Goal: Transaction & Acquisition: Purchase product/service

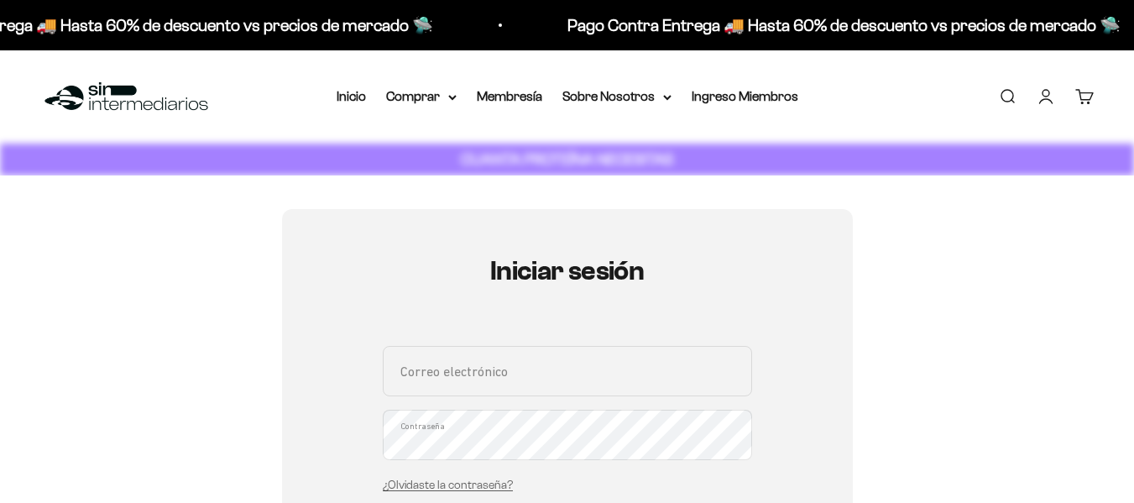
click at [506, 384] on input "Correo electrónico" at bounding box center [567, 371] width 369 height 50
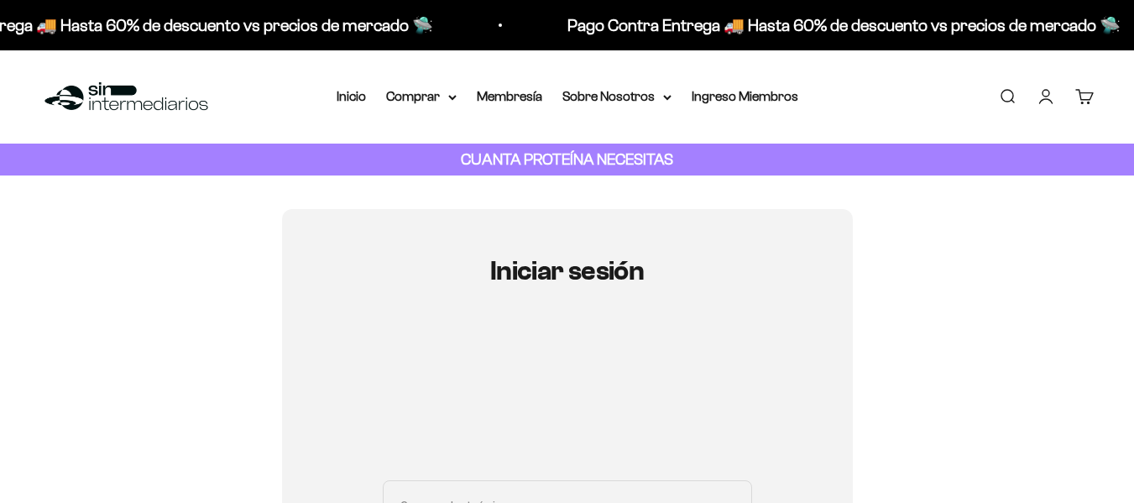
type input "juanovalle998@hotmail.com"
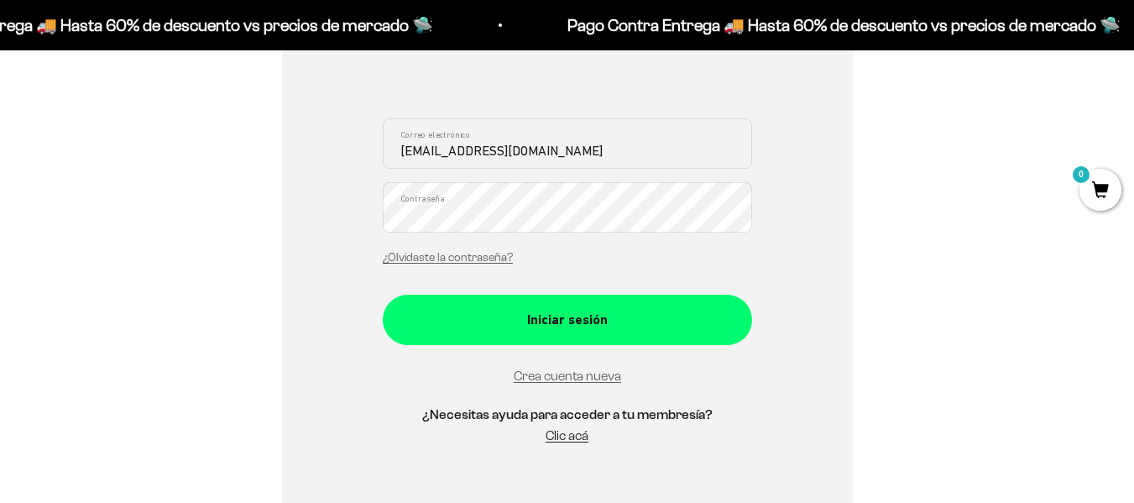
click at [524, 237] on div "juanovalle998@hotmail.com Correo electrónico Contraseña ¿Olvidaste la contraseñ…" at bounding box center [567, 196] width 369 height 156
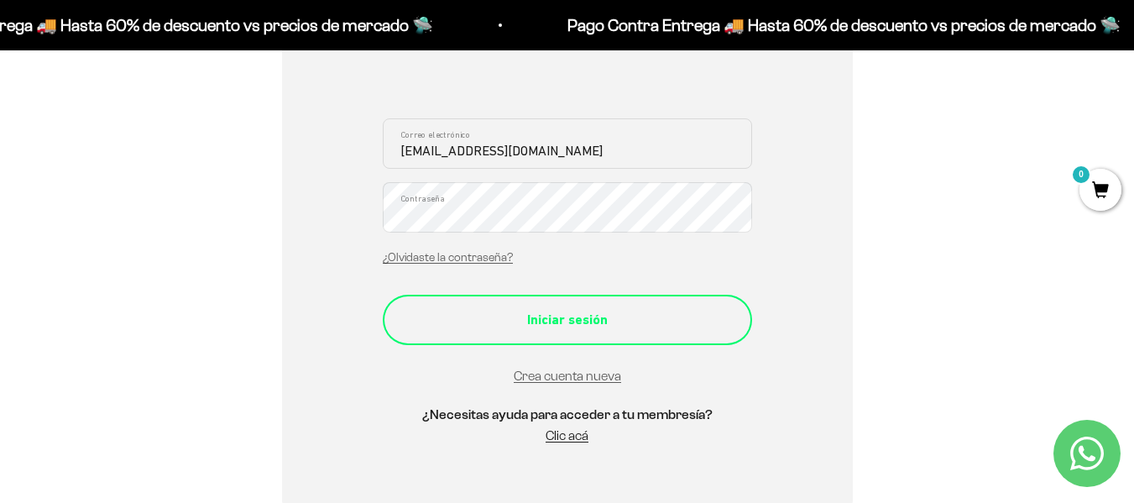
click at [572, 337] on button "Iniciar sesión" at bounding box center [567, 320] width 369 height 50
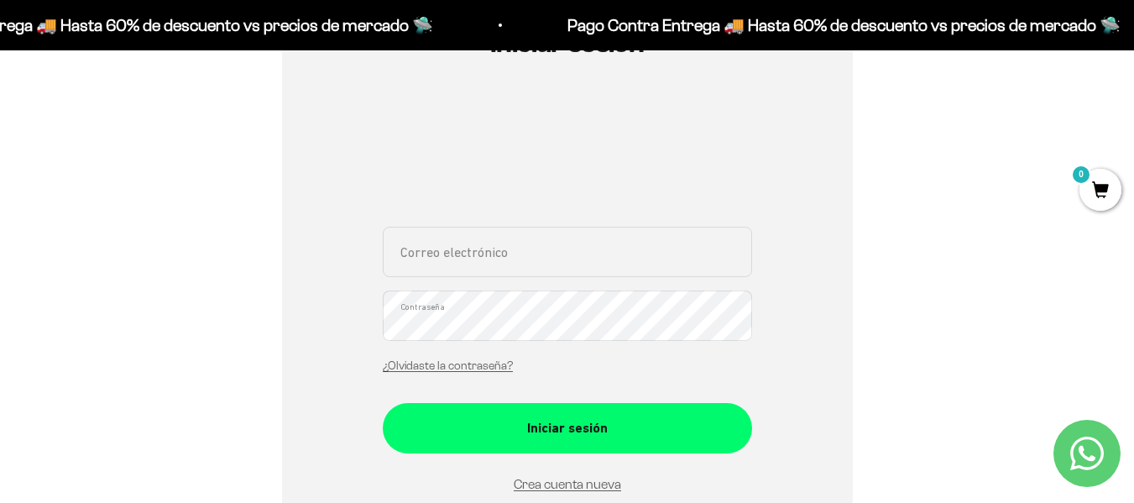
scroll to position [252, 0]
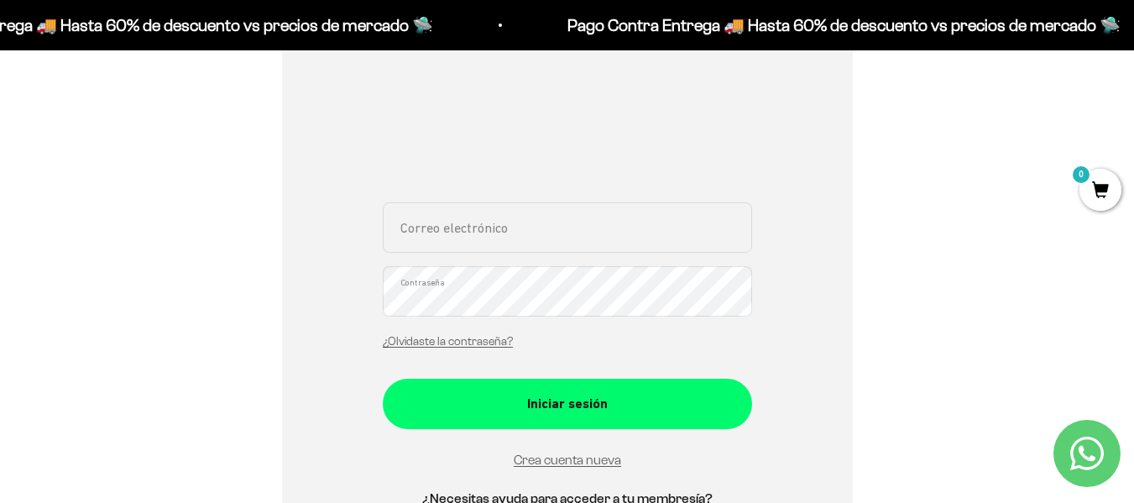
click at [522, 224] on input "Correo electrónico" at bounding box center [567, 227] width 369 height 50
type input "juanovallito@gmail.com"
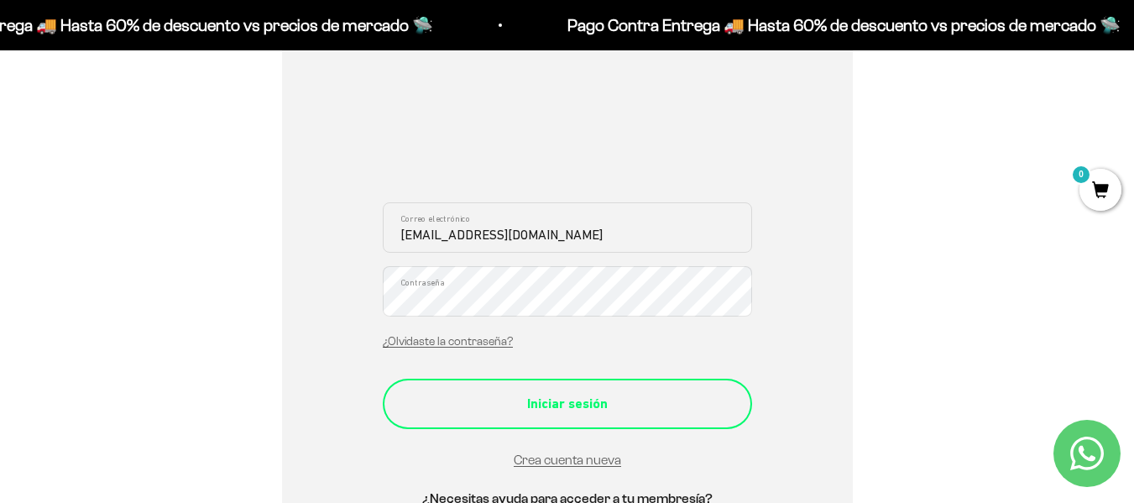
click at [666, 416] on button "Iniciar sesión" at bounding box center [567, 404] width 369 height 50
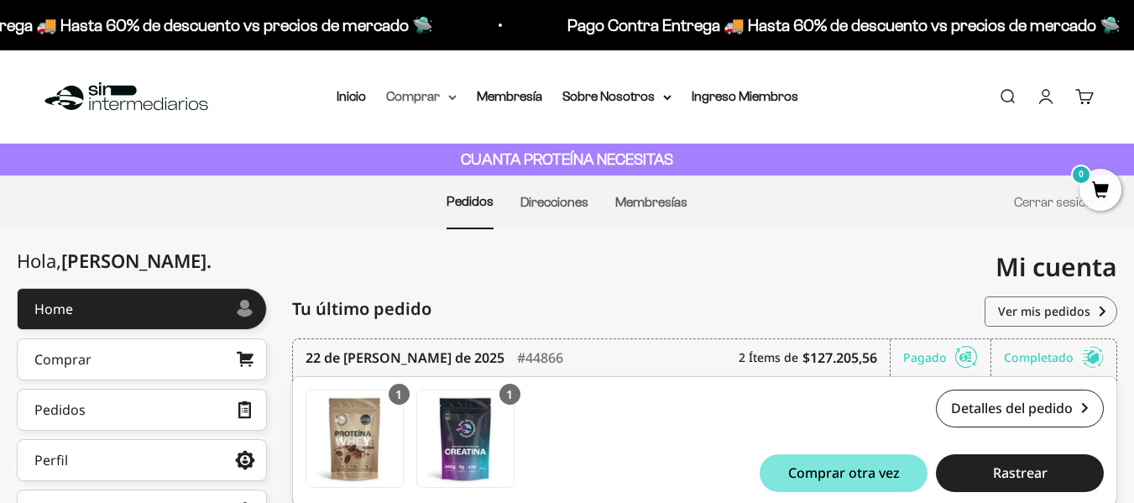
click at [431, 94] on summary "Comprar" at bounding box center [421, 97] width 71 height 22
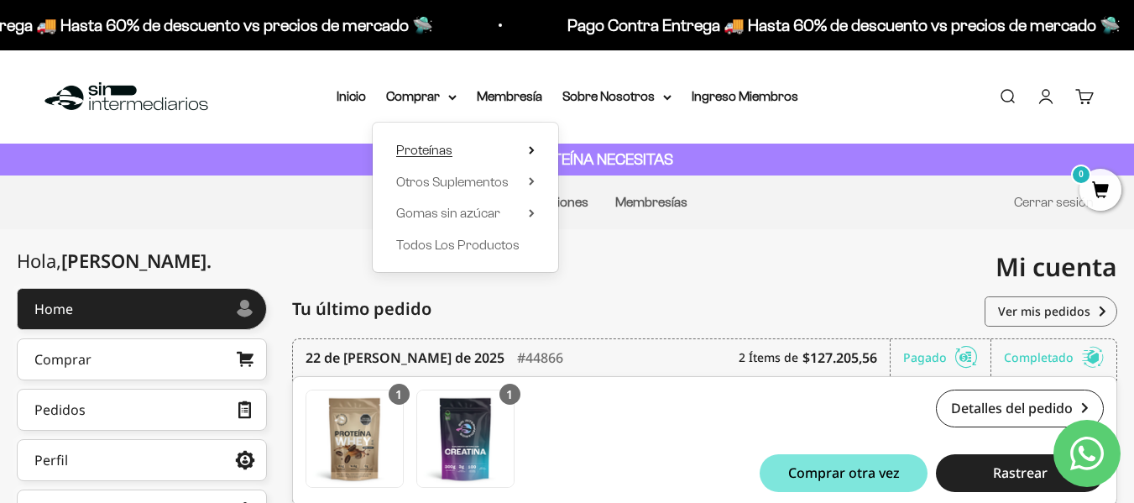
click at [452, 146] on summary "Proteínas" at bounding box center [465, 150] width 139 height 22
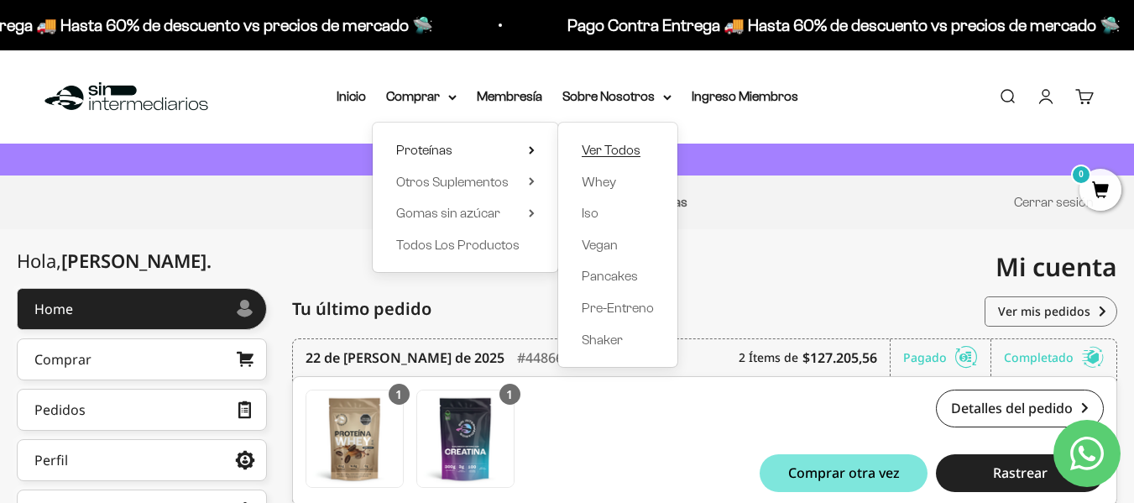
click at [619, 150] on span "Ver Todos" at bounding box center [611, 150] width 59 height 14
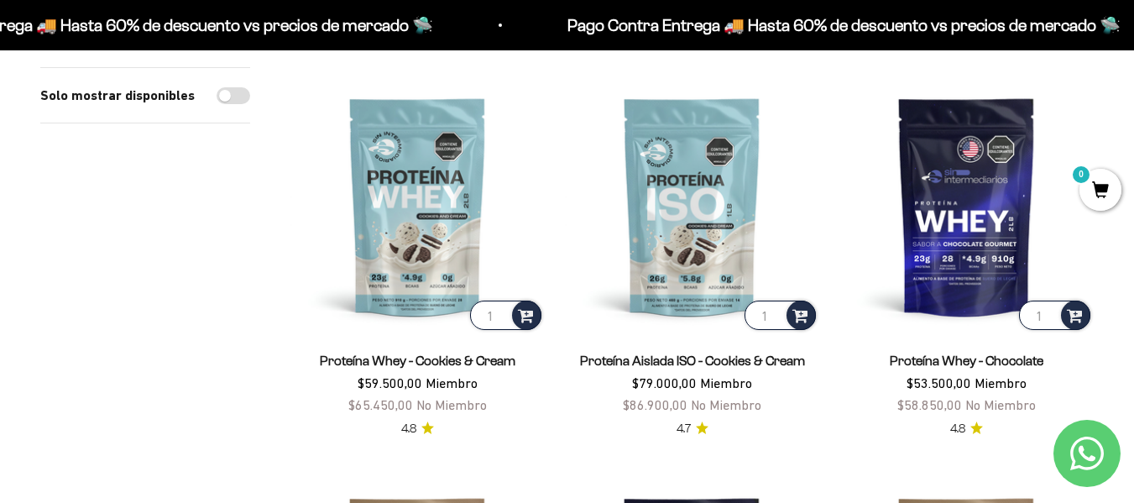
scroll to position [597, 0]
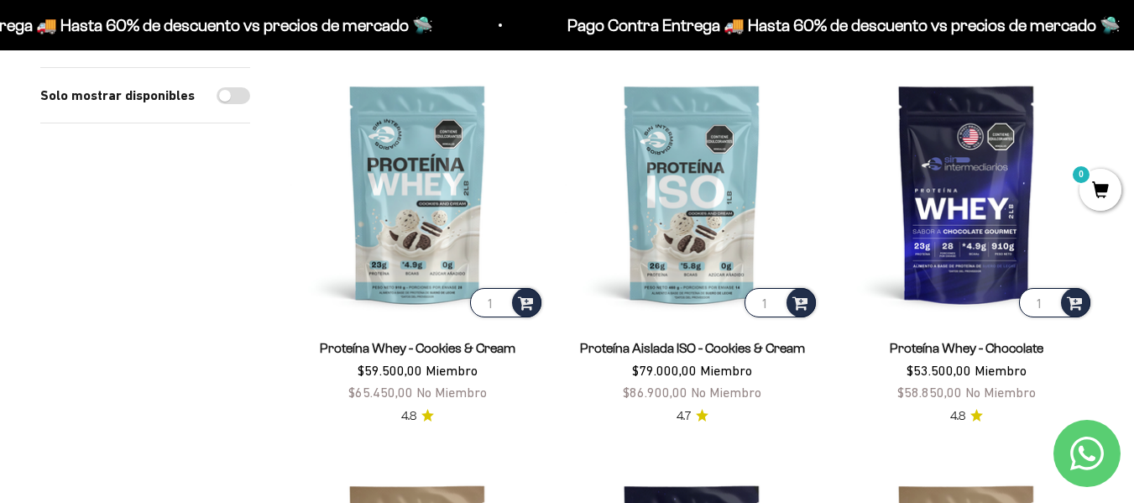
drag, startPoint x: 1146, startPoint y: 73, endPoint x: 1142, endPoint y: 131, distance: 58.1
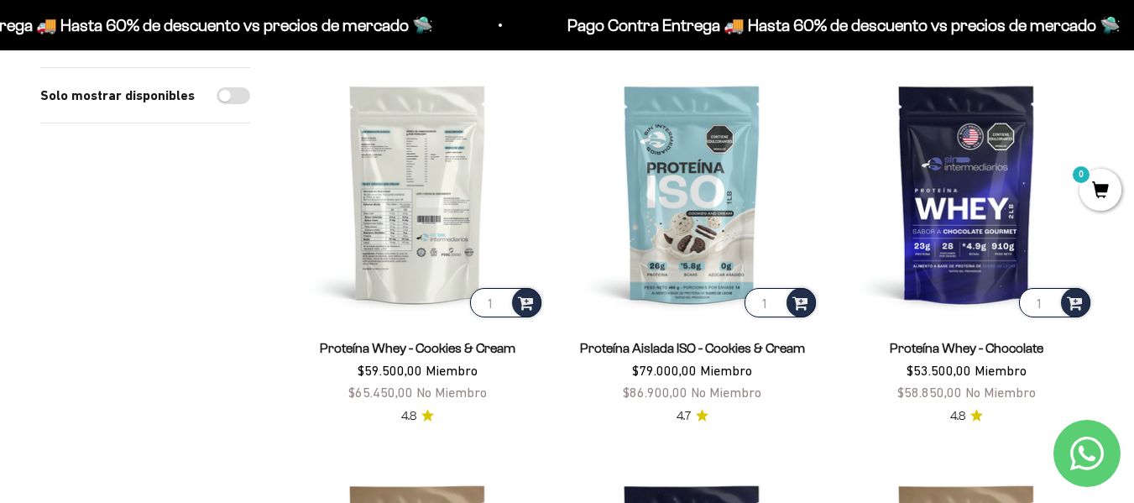
click at [506, 303] on input "1" at bounding box center [505, 302] width 71 height 29
click at [525, 301] on span at bounding box center [526, 301] width 16 height 19
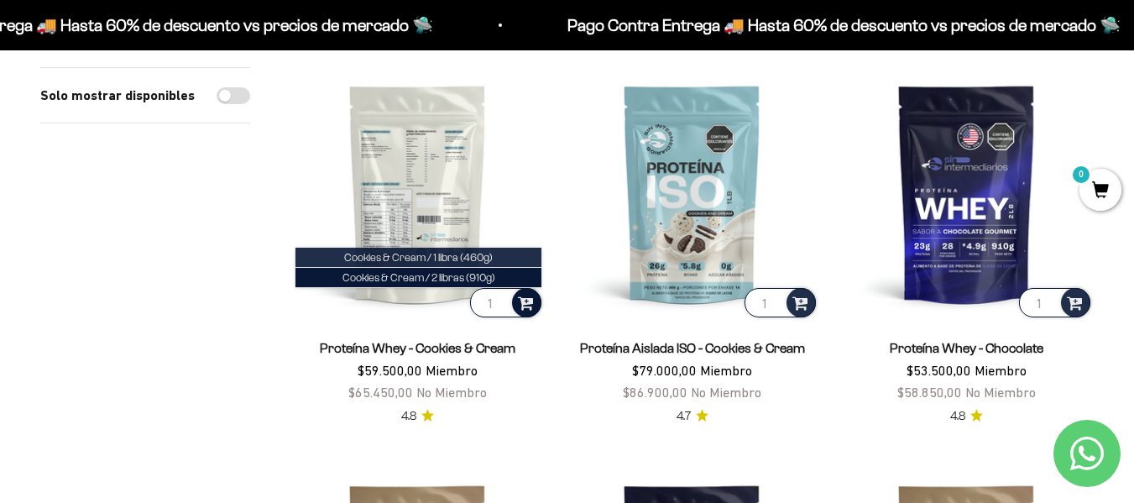
click at [512, 256] on li "Cookies & Cream / 1 libra (460g)" at bounding box center [418, 258] width 246 height 20
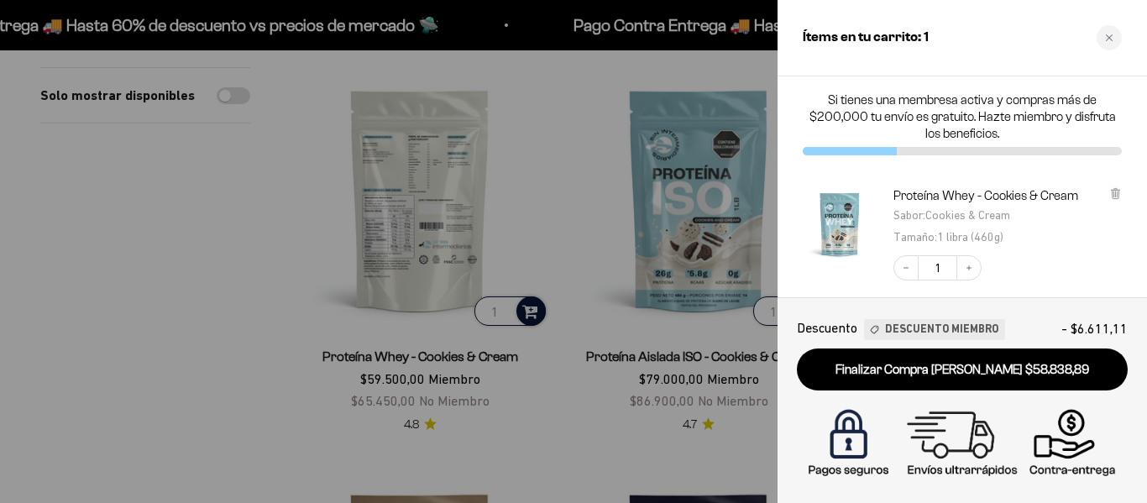
click at [327, 217] on div at bounding box center [573, 251] width 1147 height 503
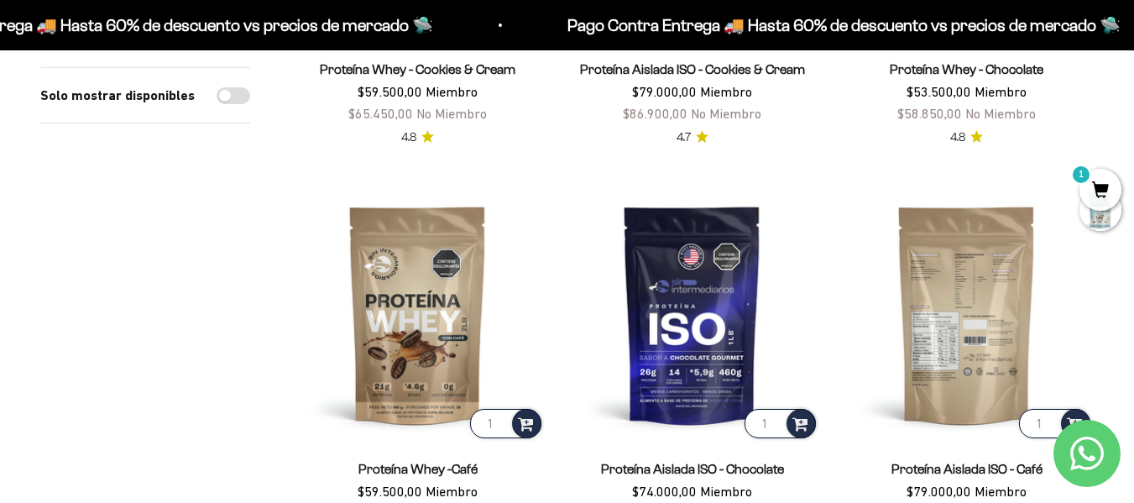
scroll to position [1017, 0]
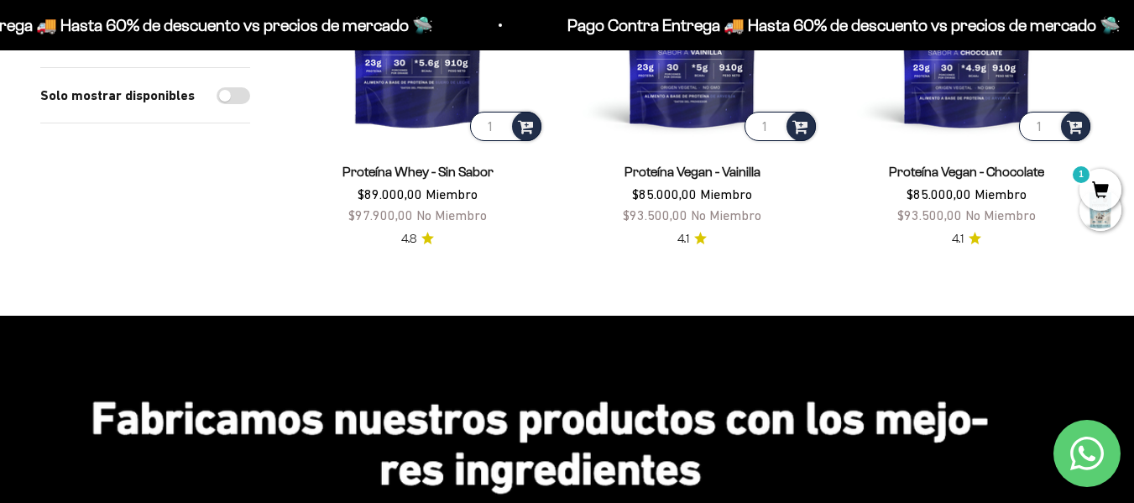
drag, startPoint x: 190, startPoint y: 264, endPoint x: 195, endPoint y: 365, distance: 101.7
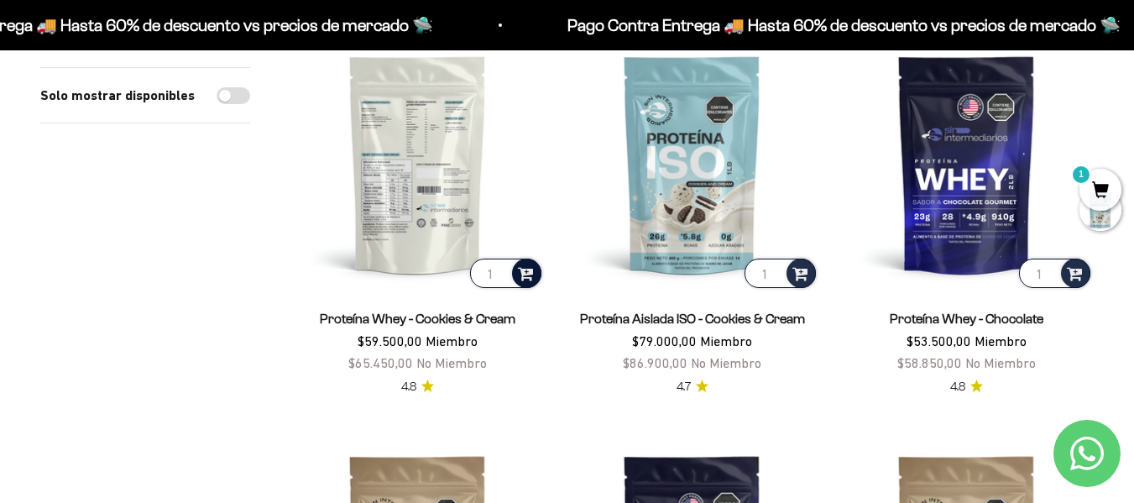
scroll to position [0, 0]
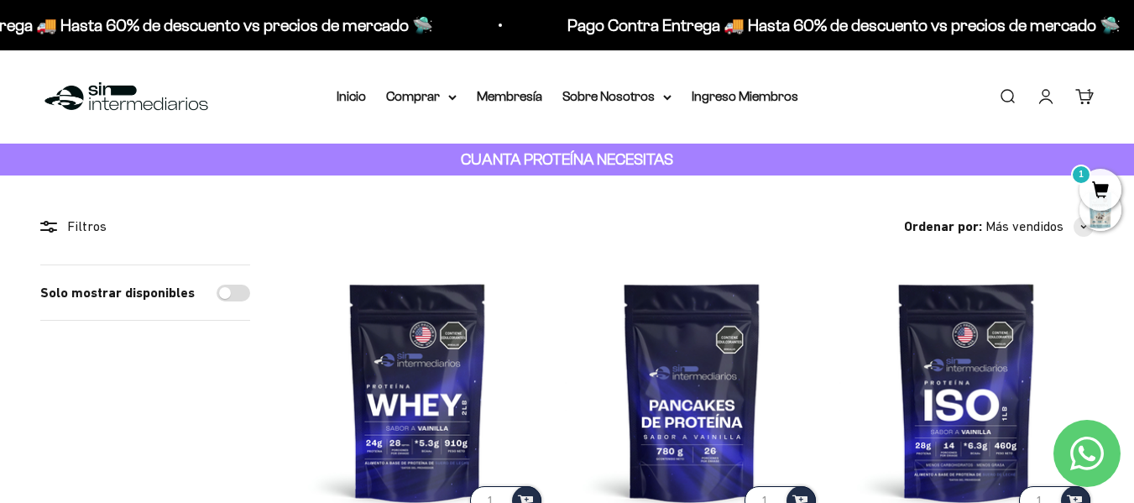
drag, startPoint x: 230, startPoint y: 263, endPoint x: 492, endPoint y: 157, distance: 282.5
click at [440, 97] on summary "Comprar" at bounding box center [421, 97] width 71 height 22
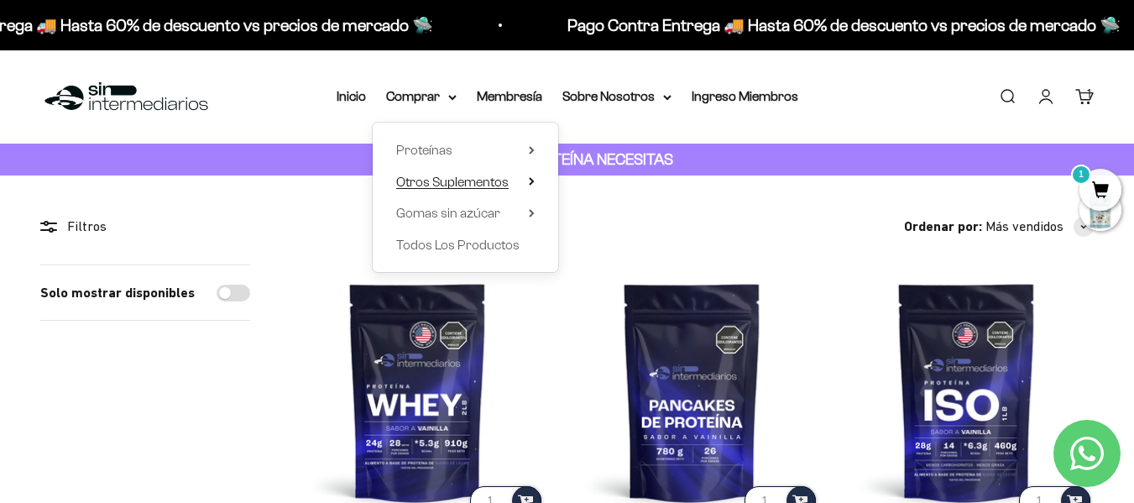
click at [509, 184] on span "Otros Suplementos" at bounding box center [452, 182] width 112 height 22
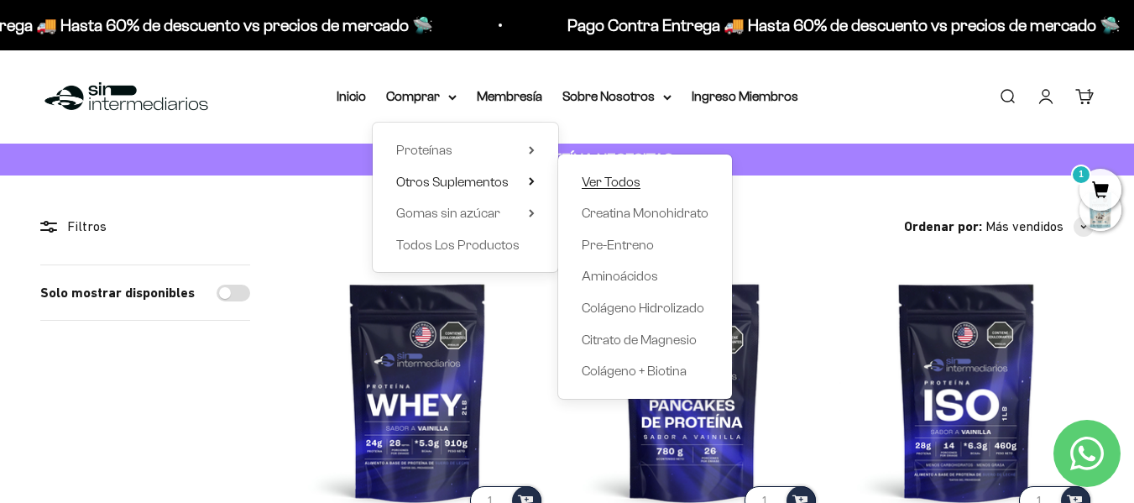
click at [603, 186] on span "Ver Todos" at bounding box center [611, 182] width 59 height 14
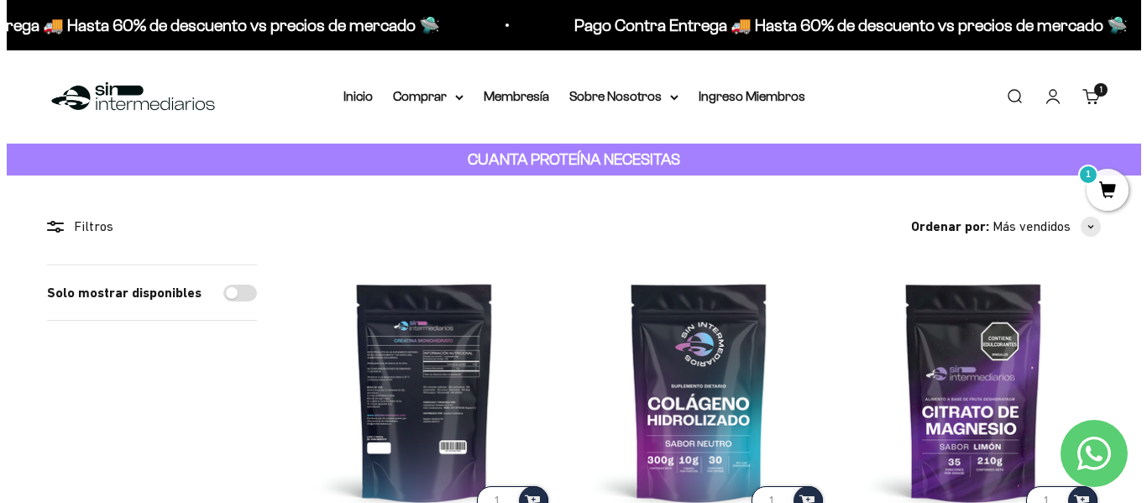
scroll to position [168, 0]
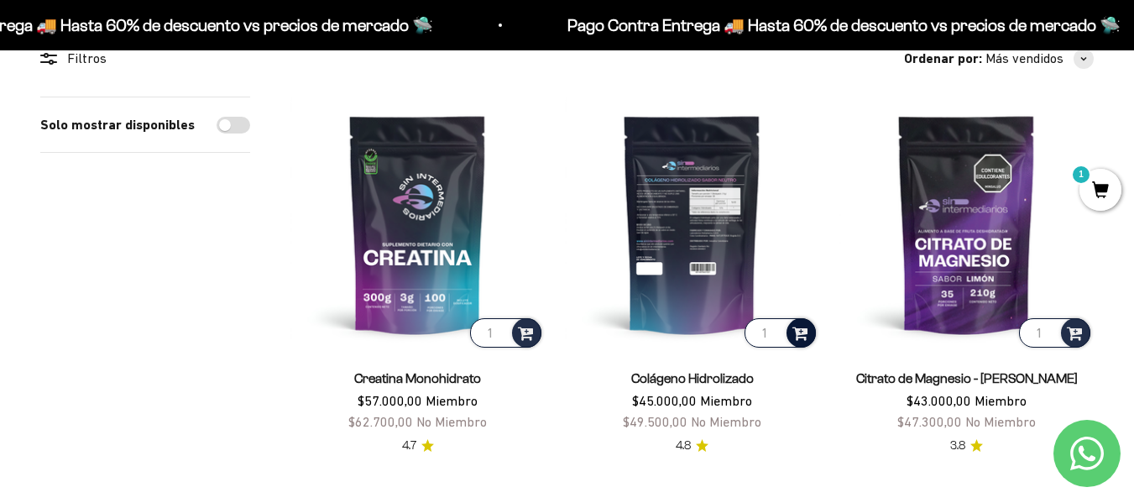
click at [804, 336] on span at bounding box center [800, 331] width 16 height 19
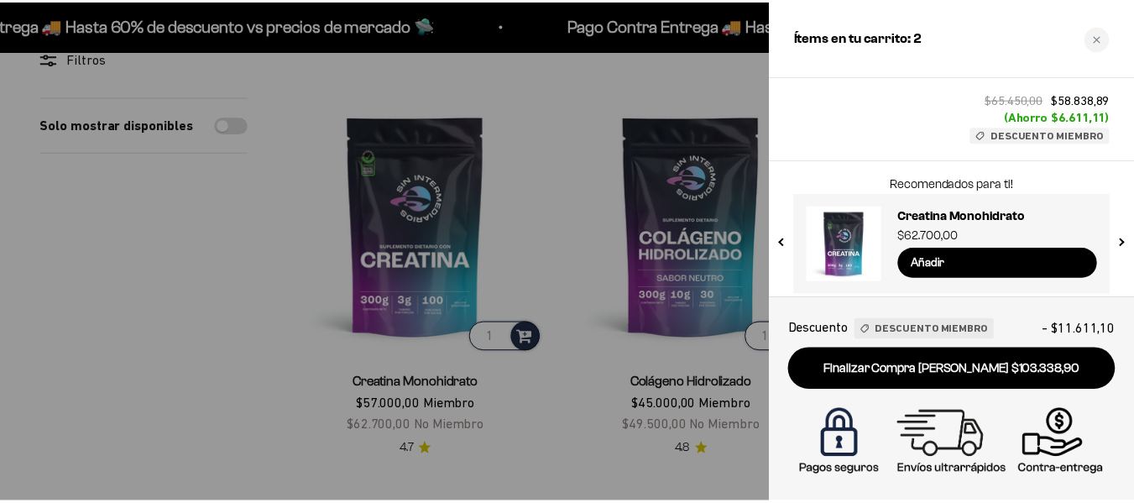
scroll to position [369, 0]
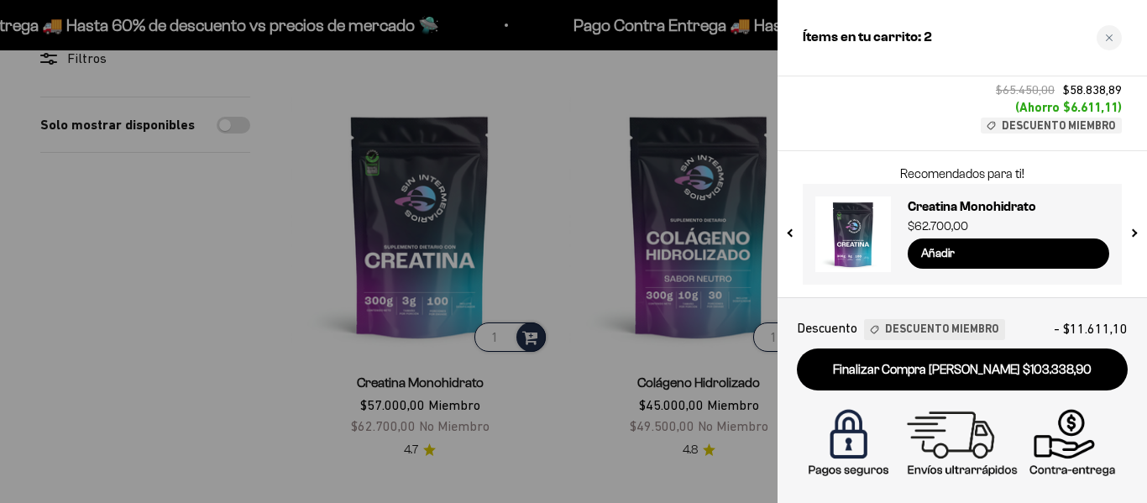
click at [605, 390] on div at bounding box center [573, 251] width 1147 height 503
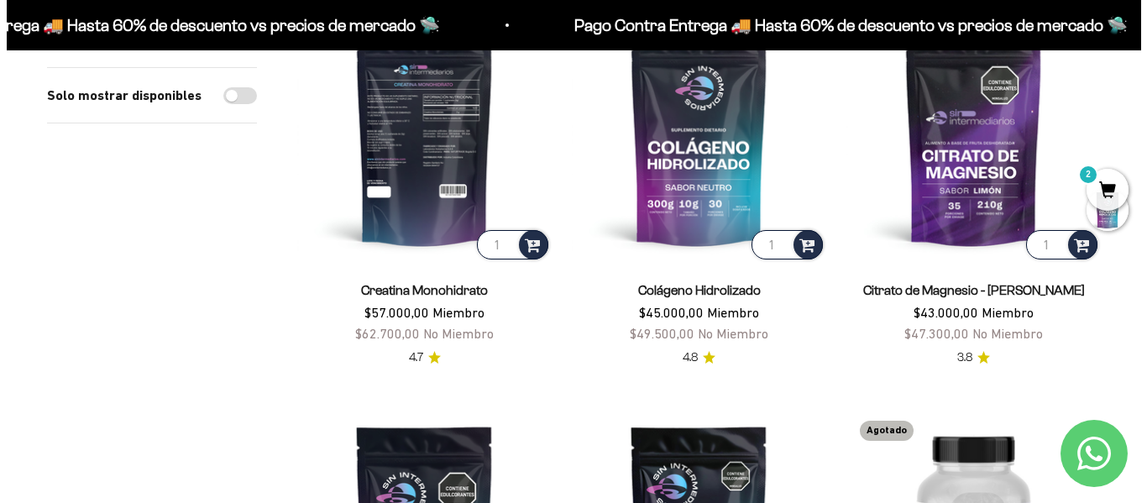
scroll to position [168, 0]
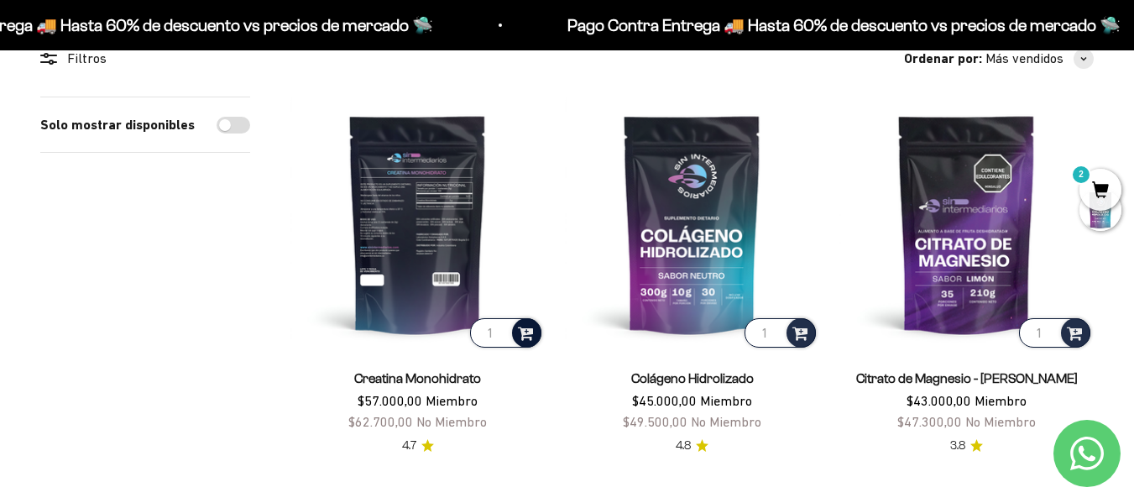
click at [525, 332] on span at bounding box center [526, 331] width 16 height 19
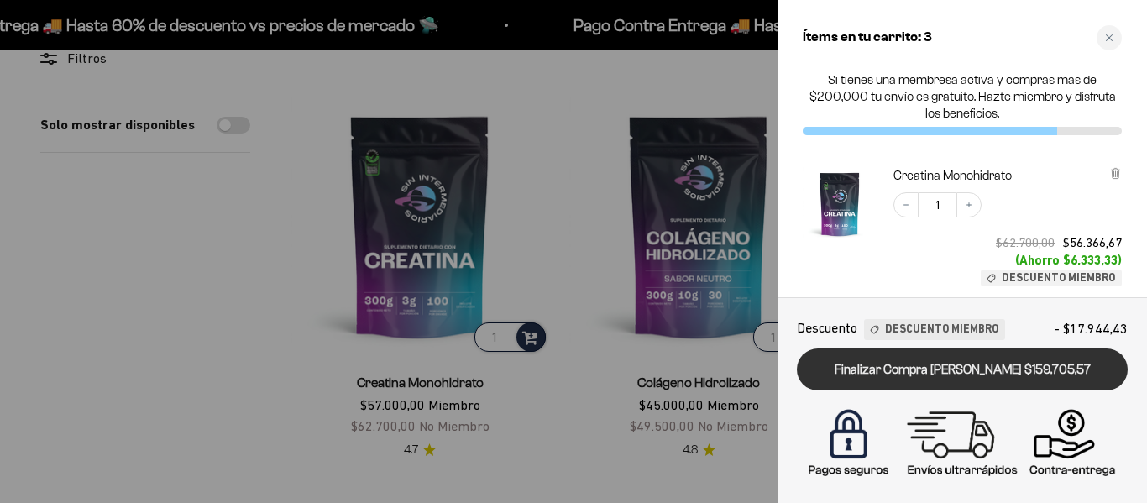
scroll to position [19, 0]
click at [986, 372] on link "Finalizar Compra [PERSON_NAME] $159.705,57" at bounding box center [962, 369] width 331 height 43
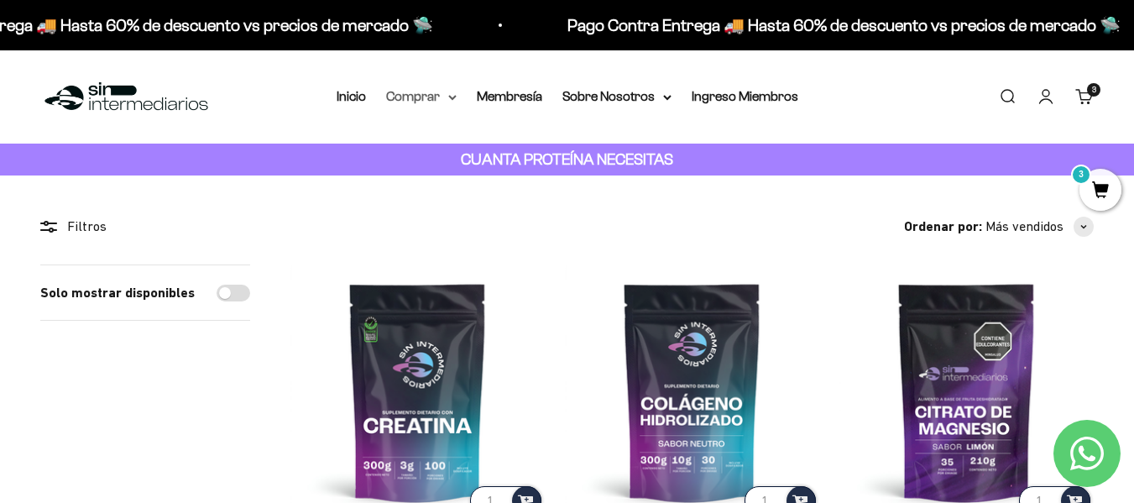
click at [435, 101] on summary "Comprar" at bounding box center [421, 97] width 71 height 22
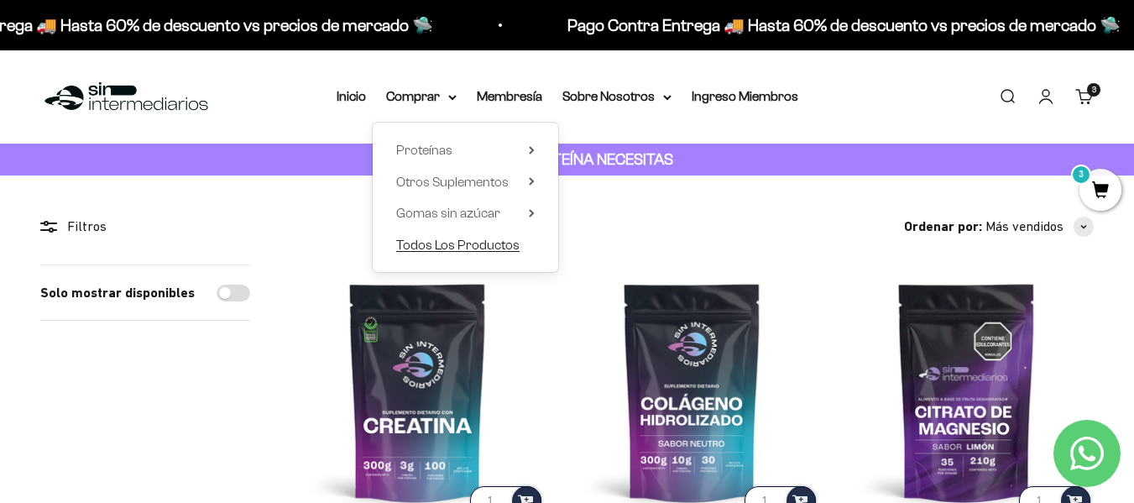
click at [470, 244] on span "Todos Los Productos" at bounding box center [457, 245] width 123 height 14
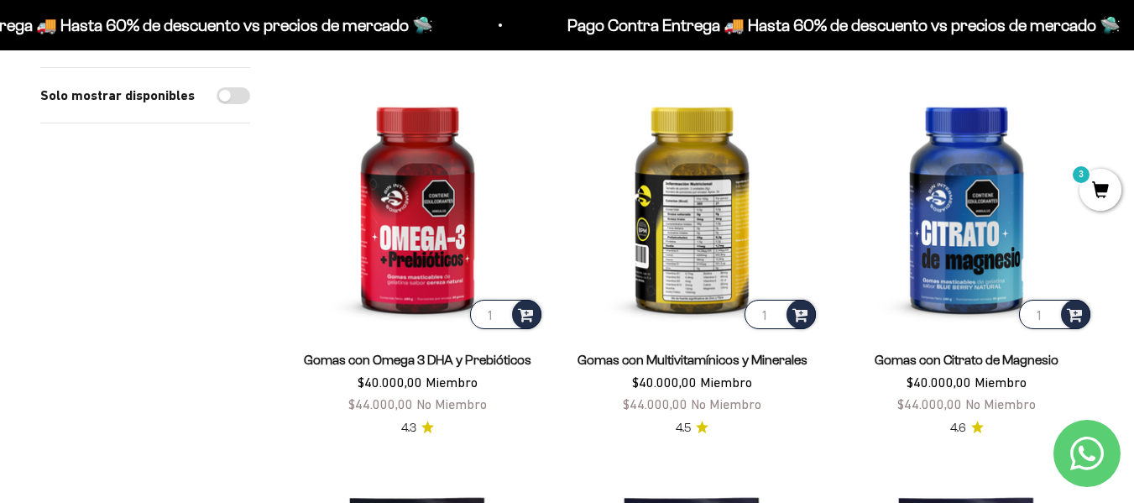
scroll to position [594, 0]
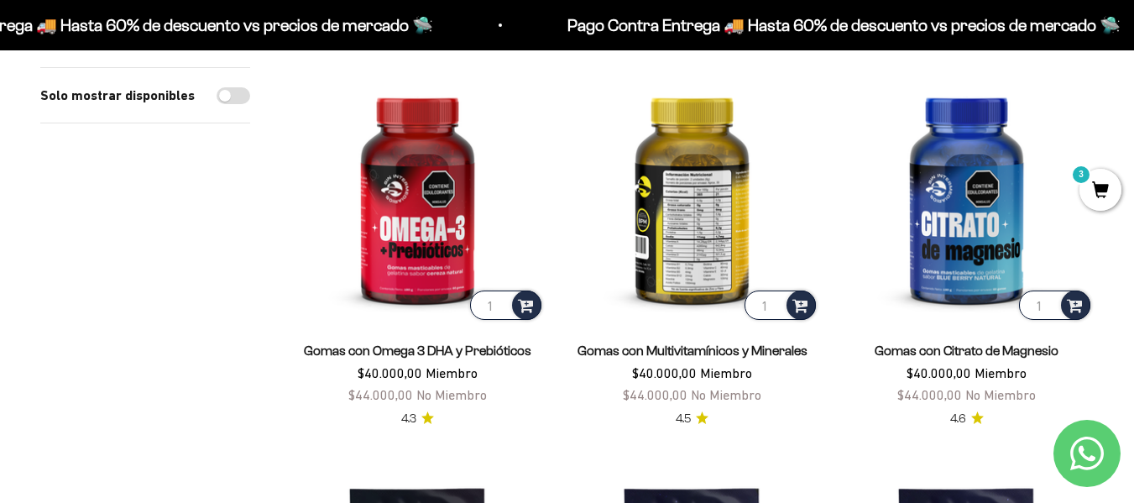
drag, startPoint x: 425, startPoint y: 242, endPoint x: 775, endPoint y: 242, distance: 350.1
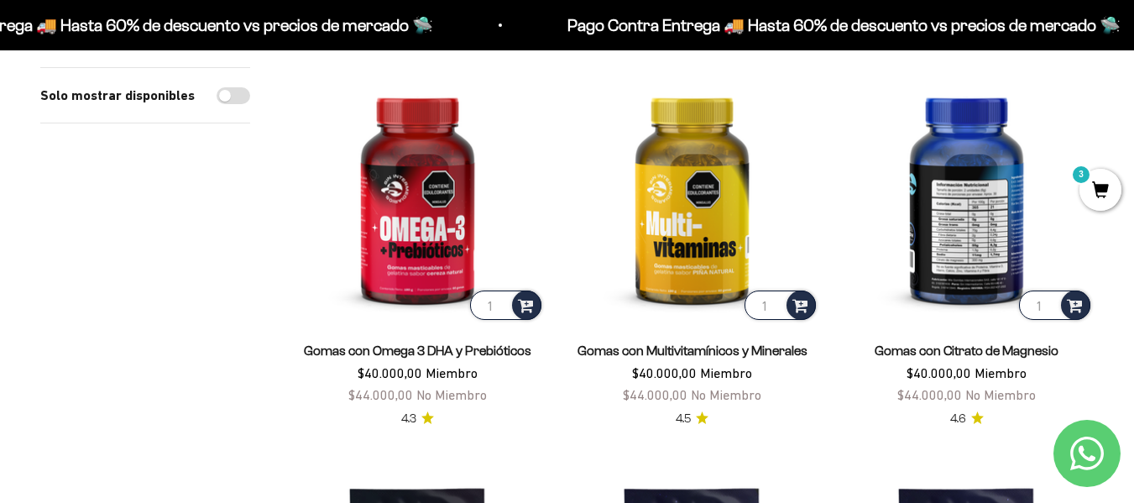
drag, startPoint x: 959, startPoint y: 257, endPoint x: 954, endPoint y: 72, distance: 184.8
click at [1079, 303] on span at bounding box center [1075, 304] width 16 height 19
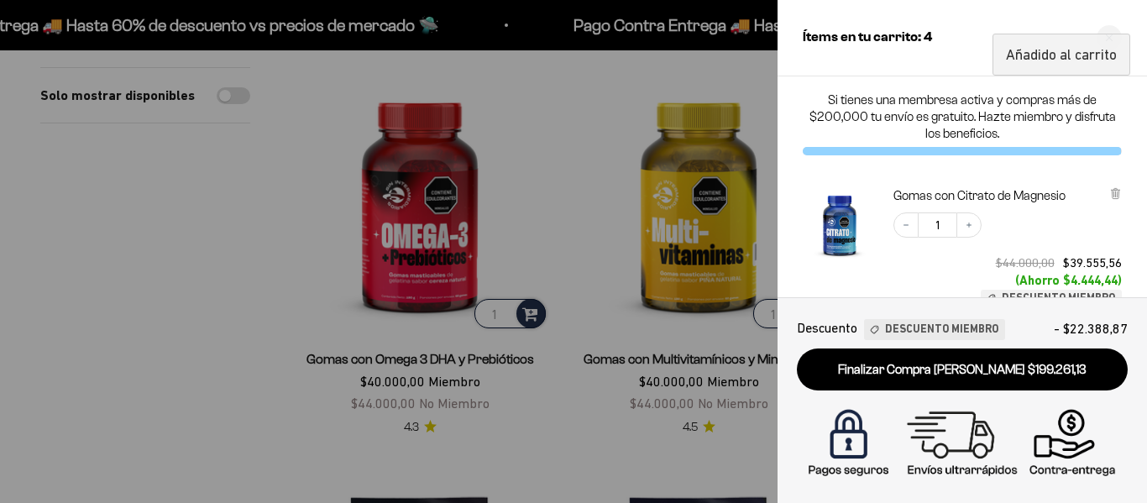
click at [290, 239] on div at bounding box center [573, 251] width 1147 height 503
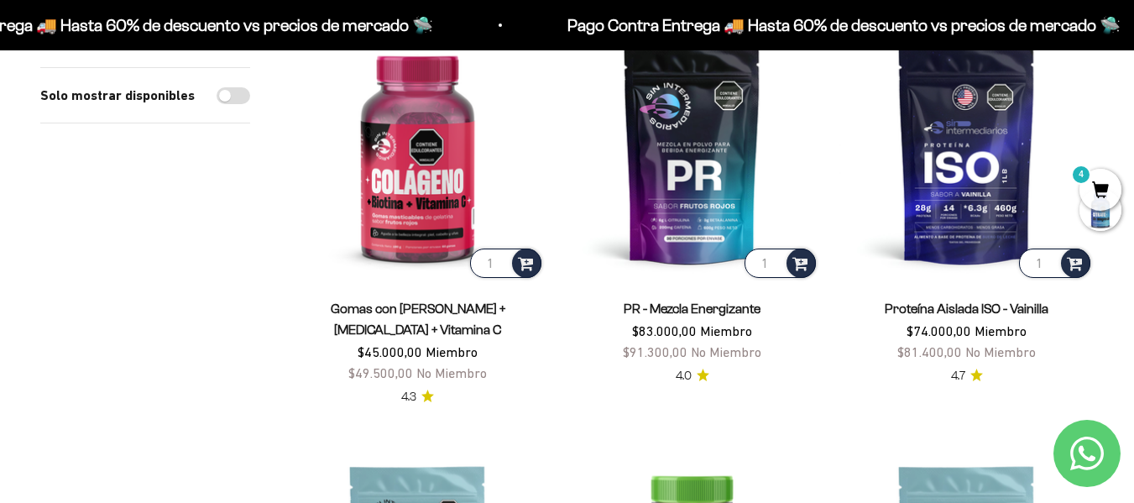
scroll to position [1434, 0]
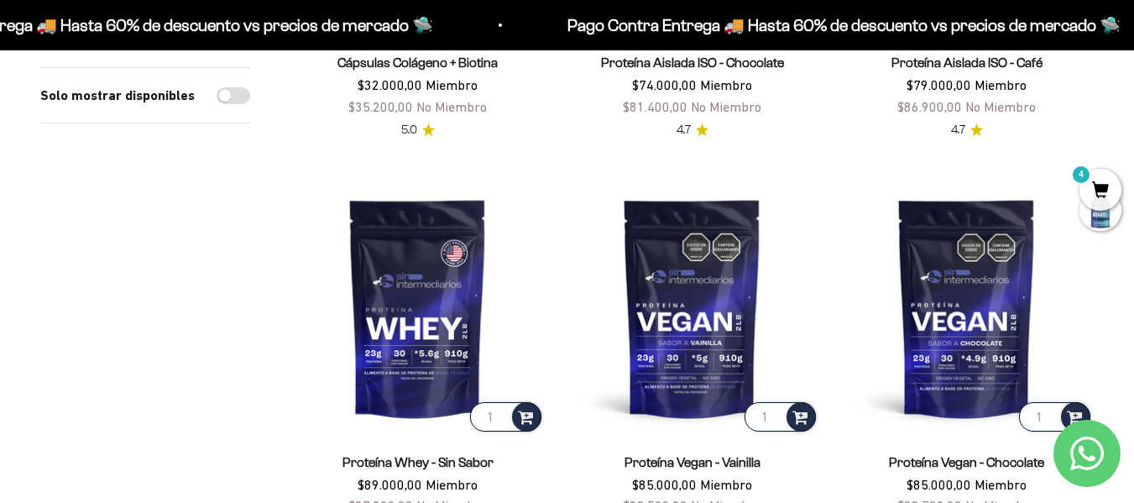
drag, startPoint x: 141, startPoint y: 178, endPoint x: 171, endPoint y: 206, distance: 41.0
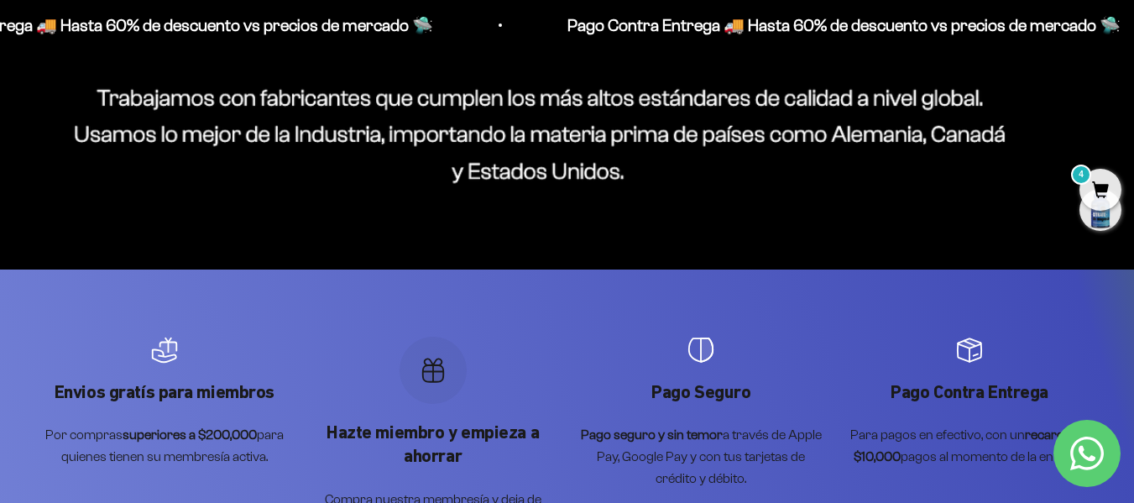
drag, startPoint x: 171, startPoint y: 206, endPoint x: 965, endPoint y: 475, distance: 838.6
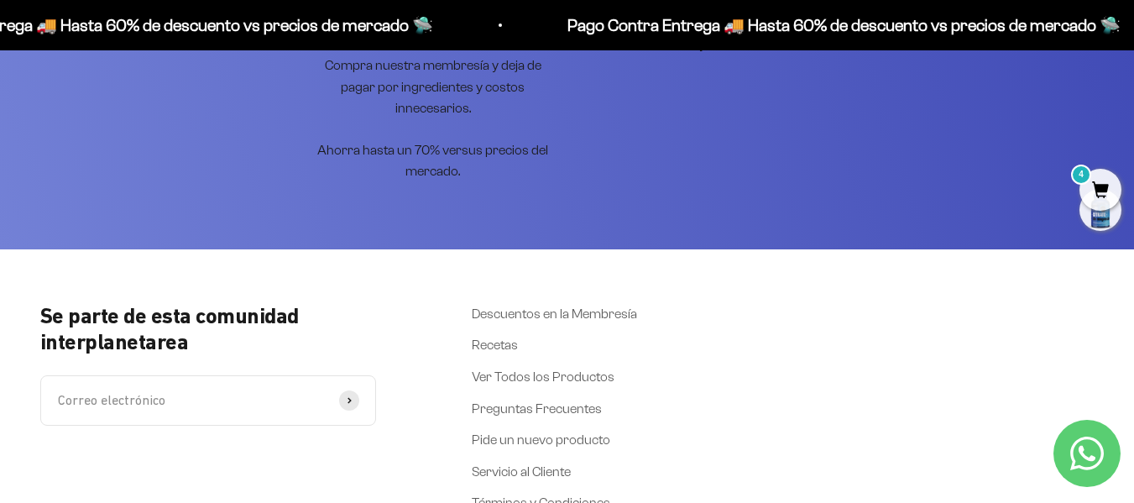
click at [1099, 185] on span "4" at bounding box center [1101, 190] width 42 height 42
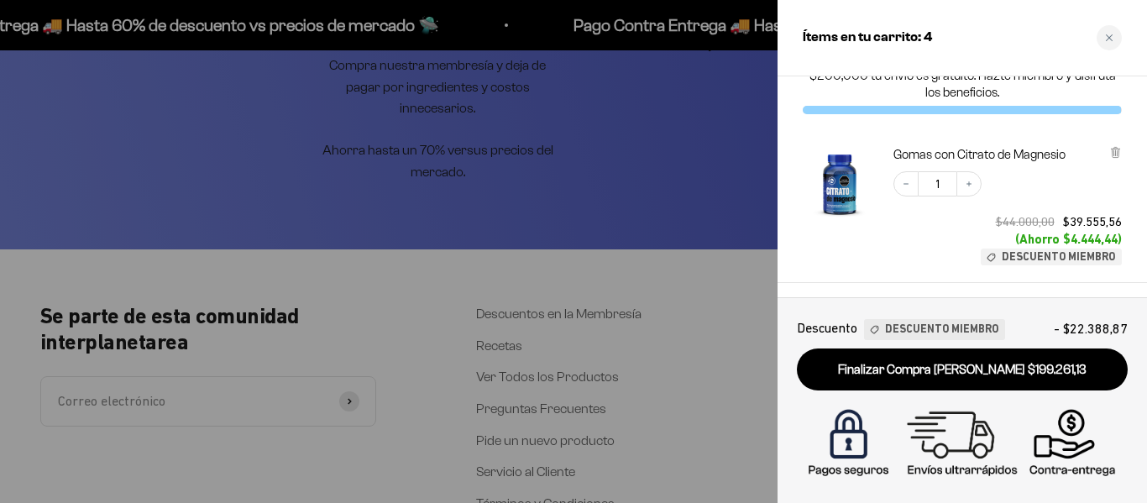
scroll to position [0, 0]
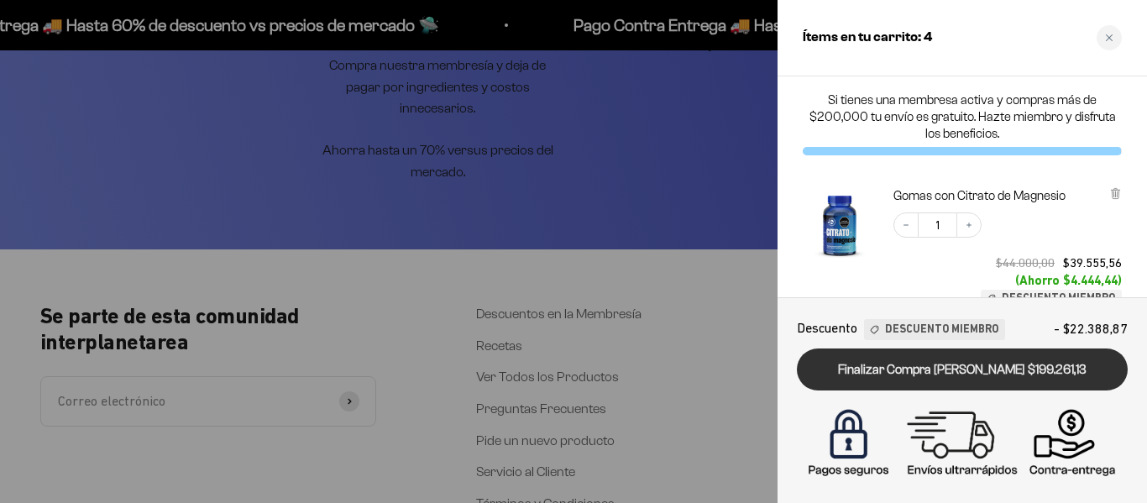
click at [990, 374] on link "Finalizar Compra Segura $199.261,13" at bounding box center [962, 369] width 331 height 43
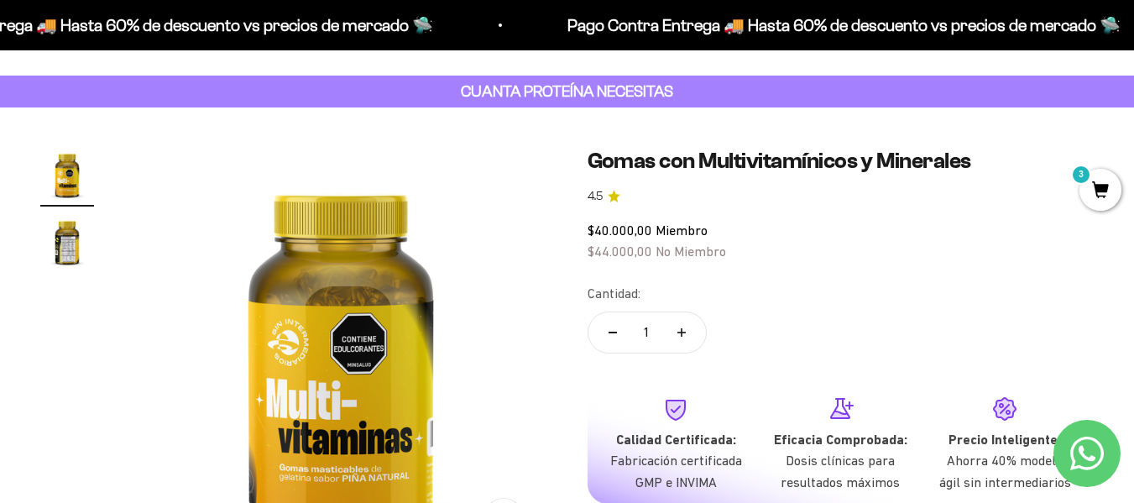
scroll to position [168, 0]
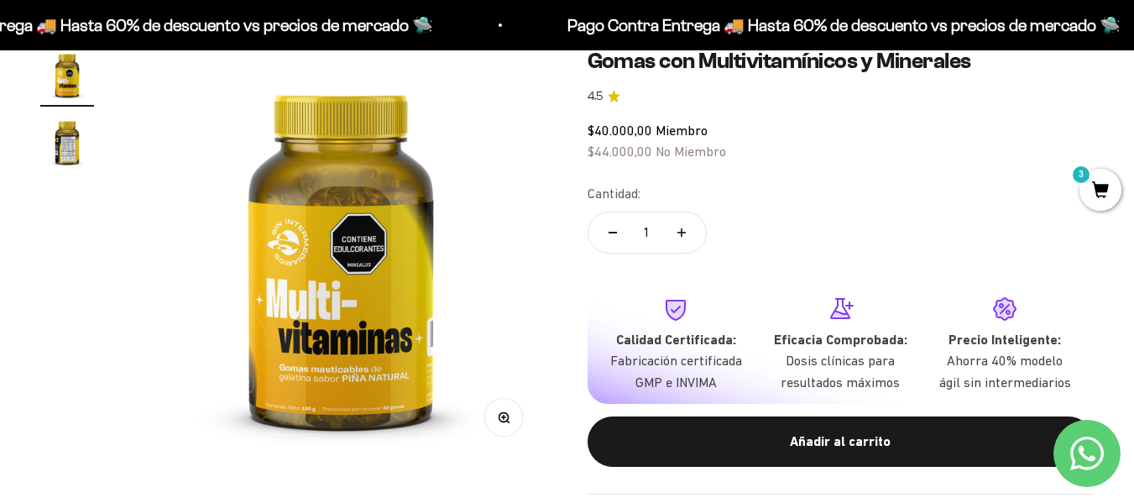
click at [76, 131] on img "Ir al artículo 2" at bounding box center [67, 142] width 54 height 54
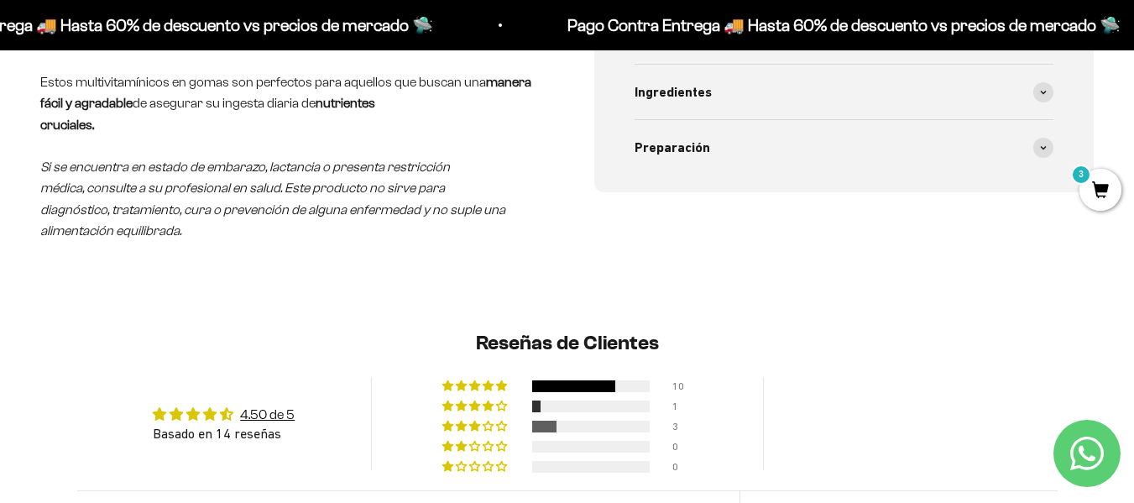
drag, startPoint x: 251, startPoint y: 312, endPoint x: 350, endPoint y: 180, distance: 164.9
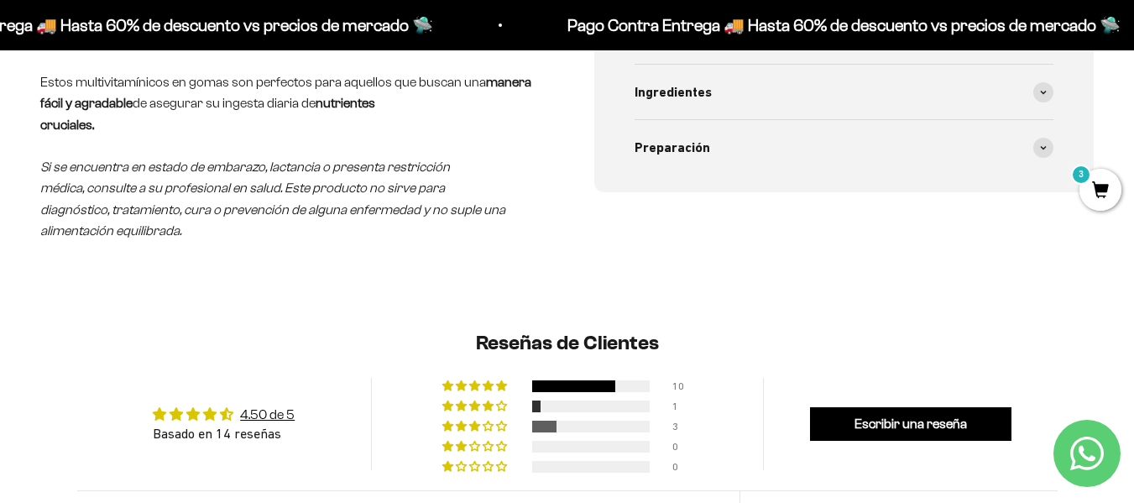
scroll to position [969, 0]
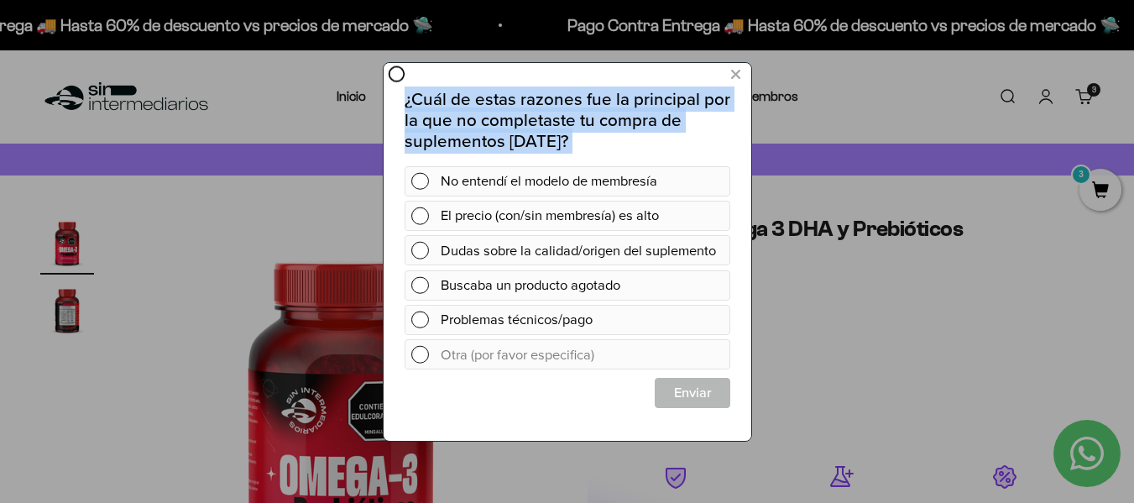
click at [750, 158] on html "¿Cuál de estas razones fue la principal por la que no completaste tu compra de …" at bounding box center [567, 249] width 368 height 379
click at [733, 72] on icon at bounding box center [734, 74] width 9 height 23
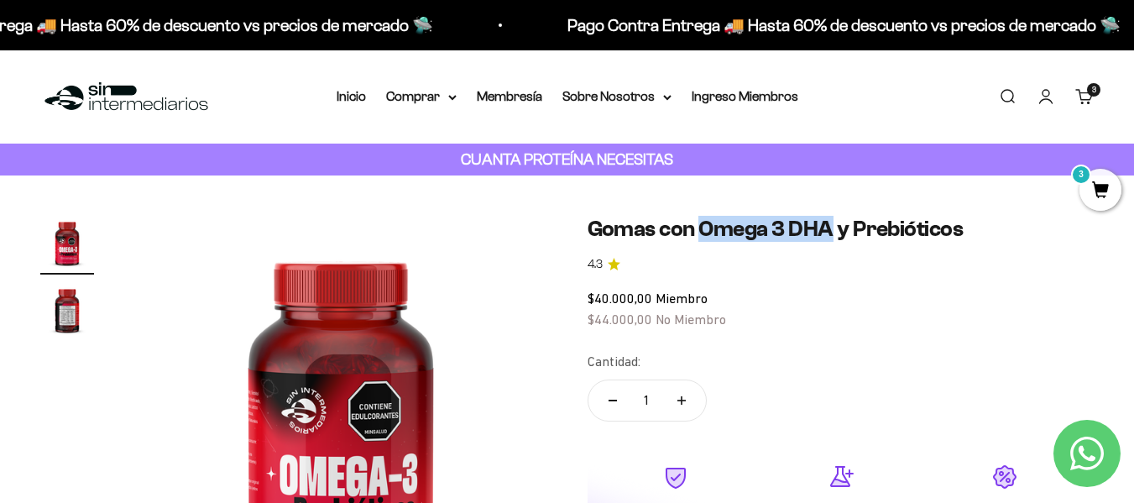
drag, startPoint x: 700, startPoint y: 234, endPoint x: 830, endPoint y: 234, distance: 130.1
click at [830, 234] on h1 "Gomas con Omega 3 DHA y Prebióticos" at bounding box center [841, 229] width 507 height 26
copy h1 "Omega 3 DHA"
